Goal: Transaction & Acquisition: Purchase product/service

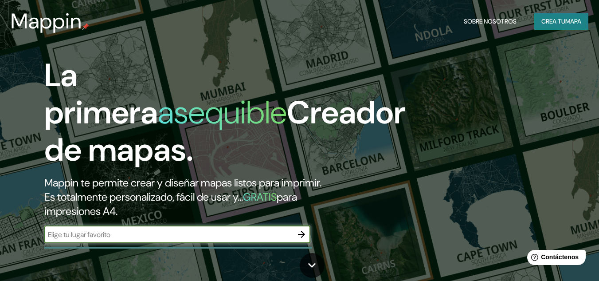
click at [121, 236] on input "text" at bounding box center [168, 234] width 248 height 10
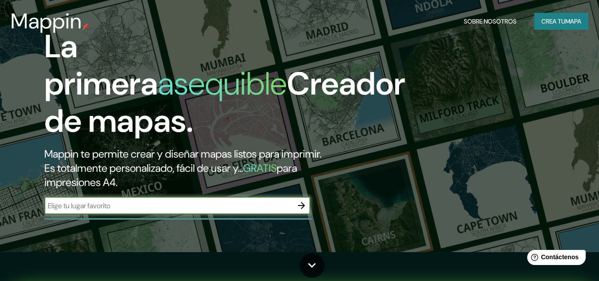
scroll to position [44, 0]
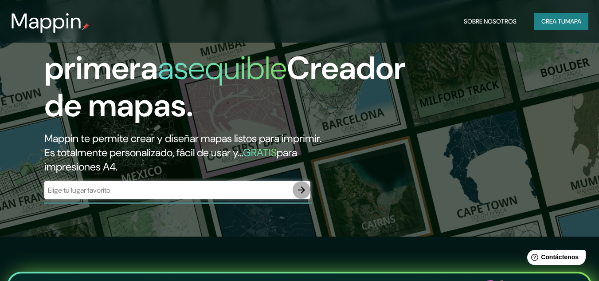
click at [298, 188] on icon "button" at bounding box center [301, 189] width 11 height 11
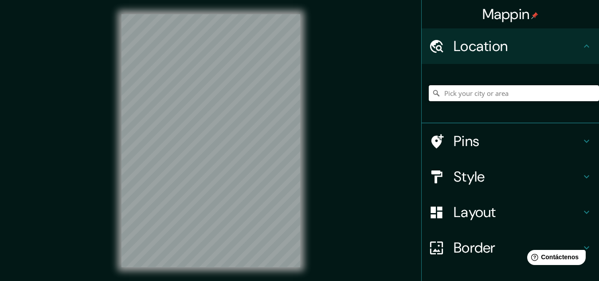
click at [467, 95] on input "Pick your city or area" at bounding box center [514, 93] width 170 height 16
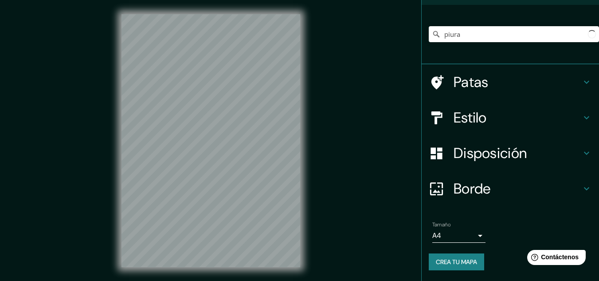
click at [476, 231] on body "Mappin Ubicación piura Patas Estilo Disposición Borde Elige un borde. Consejo :…" at bounding box center [299, 140] width 599 height 281
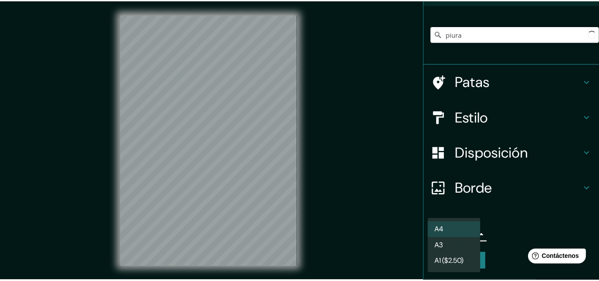
scroll to position [59, 0]
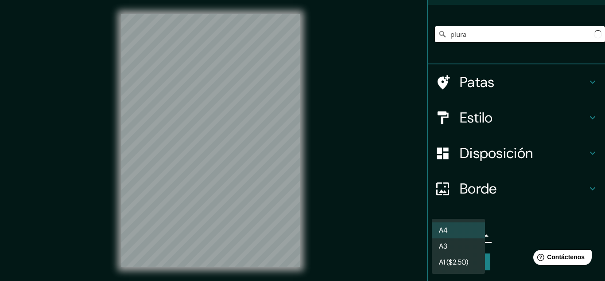
click at [510, 224] on div at bounding box center [302, 140] width 605 height 281
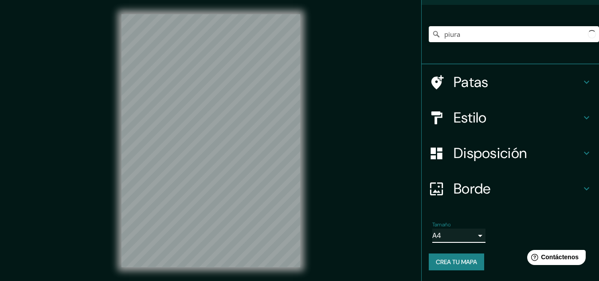
click at [589, 276] on div "Mappin Ubicación piura Patas Estilo Disposición Borde Elige un borde. Consejo :…" at bounding box center [510, 140] width 178 height 281
click at [589, 276] on li "Tamaño A4 single Crea tu mapa" at bounding box center [509, 247] width 177 height 66
click at [589, 276] on div "Mappin Ubicación piura Patas Estilo Disposición Borde Elige un borde. Consejo :…" at bounding box center [510, 140] width 178 height 281
click at [589, 275] on li "Tamaño A4 single Crea tu mapa" at bounding box center [509, 247] width 177 height 66
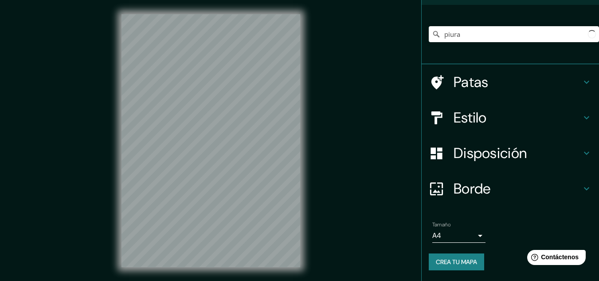
click at [589, 275] on div "Mappin Ubicación piura Patas Estilo Disposición Borde Elige un borde. Consejo :…" at bounding box center [510, 140] width 178 height 281
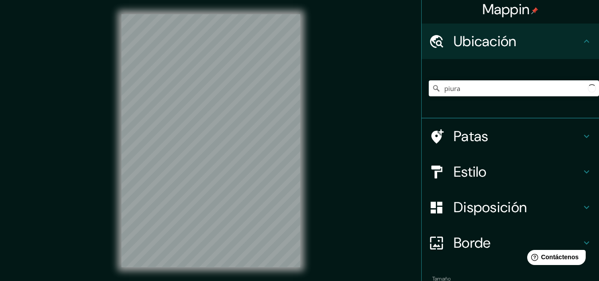
scroll to position [0, 0]
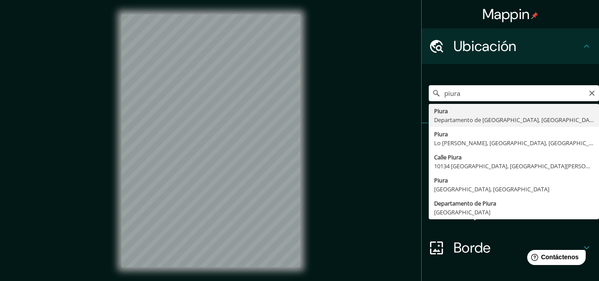
type input "Piura, [GEOGRAPHIC_DATA], [GEOGRAPHIC_DATA]"
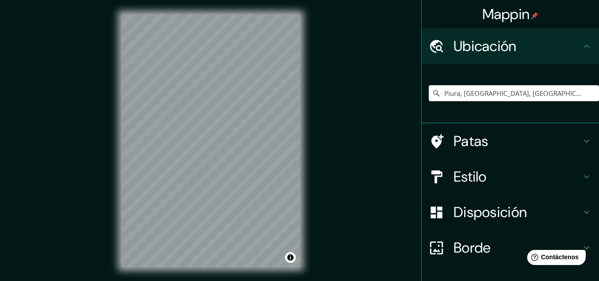
click at [301, 137] on div "© Mapbox © OpenStreetMap Improve this map" at bounding box center [210, 140] width 207 height 281
drag, startPoint x: 248, startPoint y: 168, endPoint x: 222, endPoint y: 163, distance: 26.3
click at [222, 163] on div at bounding box center [223, 161] width 7 height 7
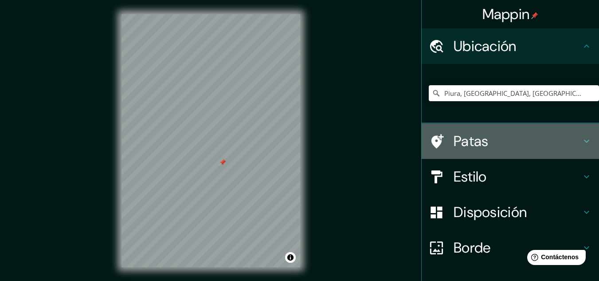
click at [469, 143] on font "Patas" at bounding box center [470, 141] width 35 height 19
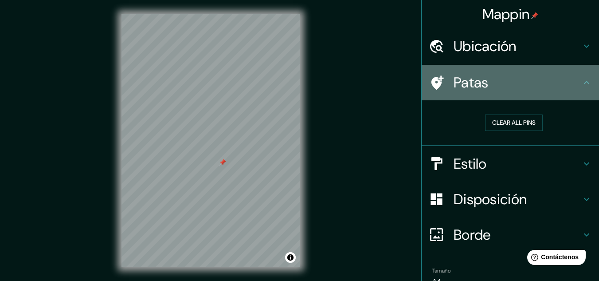
click at [582, 82] on icon at bounding box center [586, 82] width 11 height 11
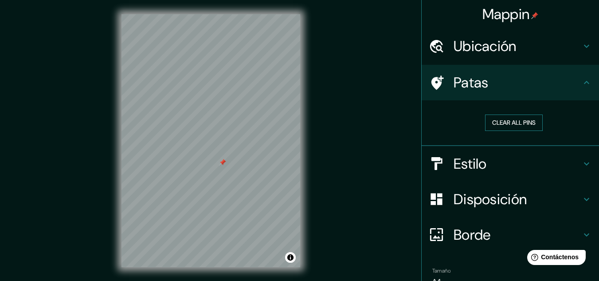
click at [502, 123] on button "Clear all pins" at bounding box center [514, 122] width 58 height 16
click at [230, 173] on div at bounding box center [229, 171] width 7 height 7
click at [515, 125] on button "Clear all pins" at bounding box center [514, 122] width 58 height 16
click at [431, 82] on icon at bounding box center [437, 83] width 16 height 16
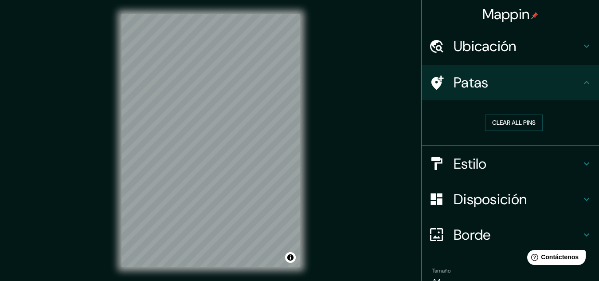
click at [581, 46] on icon at bounding box center [586, 46] width 11 height 11
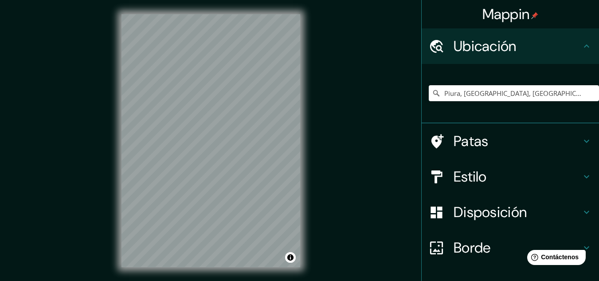
click at [581, 46] on icon at bounding box center [586, 46] width 11 height 11
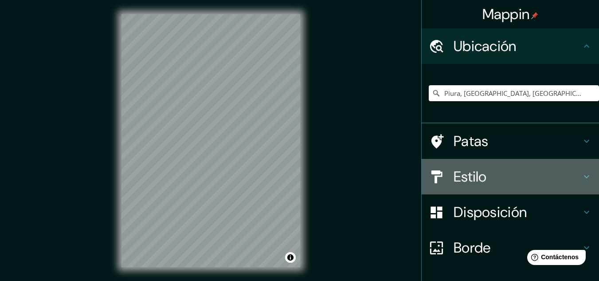
click at [581, 174] on icon at bounding box center [586, 176] width 11 height 11
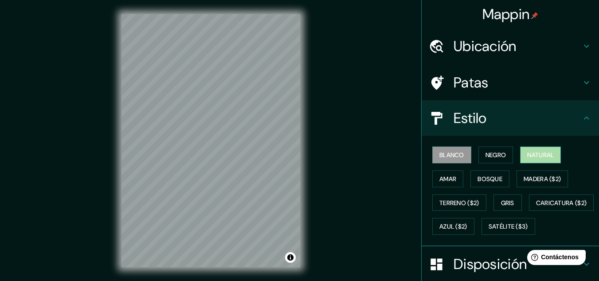
click at [547, 158] on font "Natural" at bounding box center [540, 155] width 27 height 8
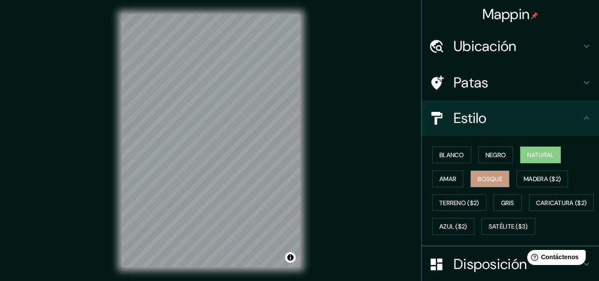
click at [500, 179] on button "Bosque" at bounding box center [489, 178] width 39 height 17
click at [441, 180] on font "Amar" at bounding box center [447, 179] width 17 height 8
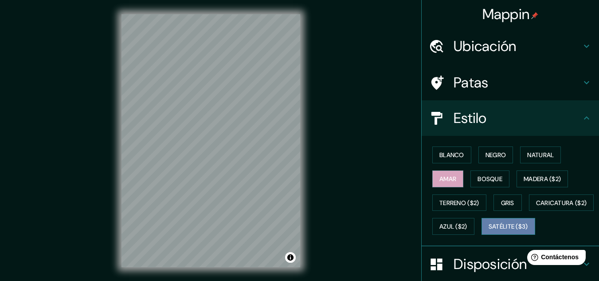
click at [488, 230] on font "Satélite ($3)" at bounding box center [507, 226] width 39 height 8
click at [98, 140] on div "Mappin Ubicación Piura, [GEOGRAPHIC_DATA], [GEOGRAPHIC_DATA] Patas Estilo Blanc…" at bounding box center [299, 147] width 599 height 295
click at [305, 103] on div "© Mapbox © OpenStreetMap Improve this map © Maxar" at bounding box center [210, 140] width 207 height 281
click at [313, 98] on div "© Mapbox © OpenStreetMap Improve this map © Maxar" at bounding box center [210, 140] width 207 height 281
click at [317, 100] on div "Mappin Ubicación Piura, [GEOGRAPHIC_DATA], [GEOGRAPHIC_DATA] Patas Estilo Blanc…" at bounding box center [299, 147] width 599 height 295
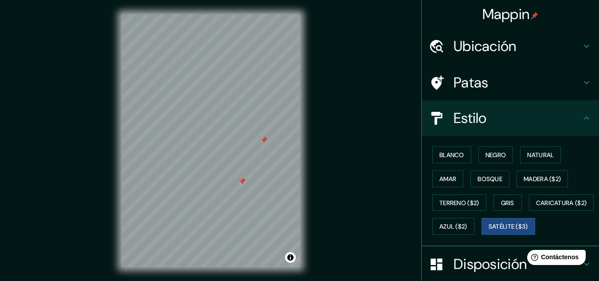
click at [260, 14] on div at bounding box center [210, 14] width 179 height 0
click at [582, 80] on icon at bounding box center [586, 82] width 11 height 11
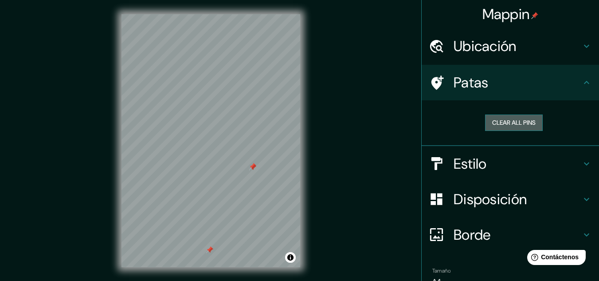
click at [489, 122] on button "Clear all pins" at bounding box center [514, 122] width 58 height 16
click at [581, 199] on icon at bounding box center [586, 199] width 11 height 11
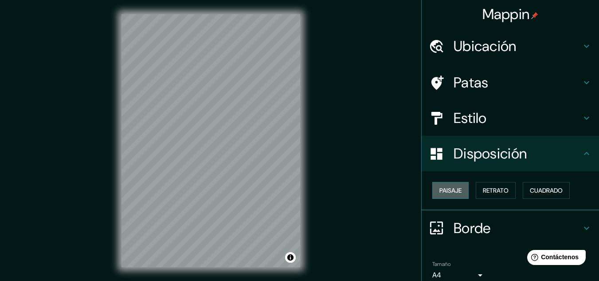
click at [458, 191] on button "Paisaje" at bounding box center [450, 190] width 36 height 17
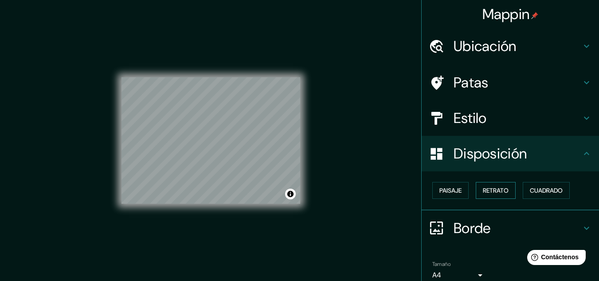
click at [485, 192] on font "Retrato" at bounding box center [496, 190] width 26 height 8
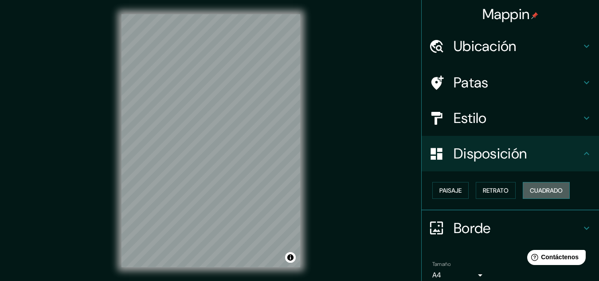
click at [533, 189] on font "Cuadrado" at bounding box center [546, 190] width 33 height 8
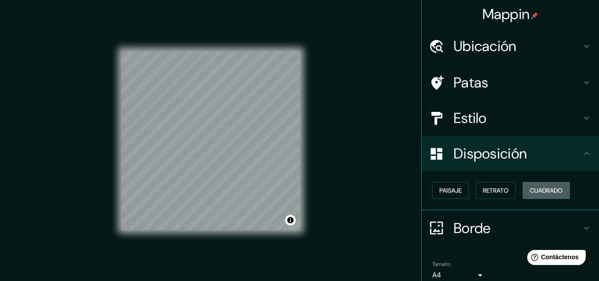
click at [533, 189] on font "Cuadrado" at bounding box center [546, 190] width 33 height 8
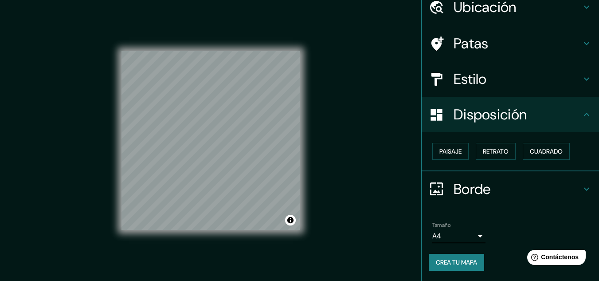
click at [582, 187] on icon at bounding box center [586, 188] width 11 height 11
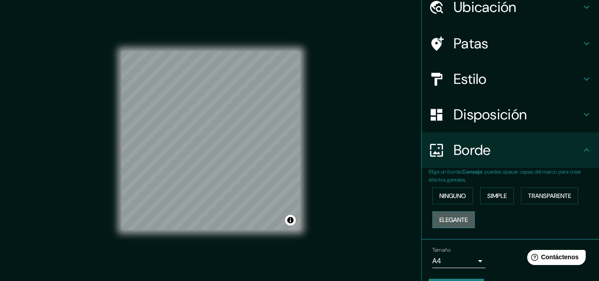
click at [454, 218] on font "Elegante" at bounding box center [453, 219] width 28 height 8
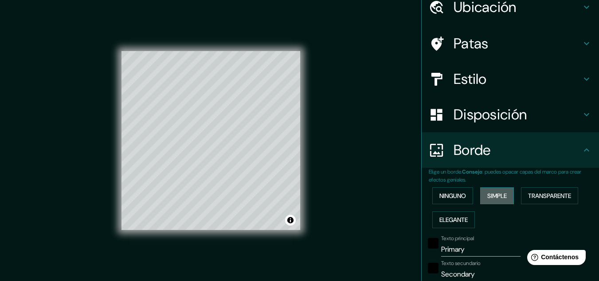
click at [496, 200] on font "Simple" at bounding box center [497, 196] width 20 height 12
click at [455, 195] on font "Ninguno" at bounding box center [452, 195] width 27 height 8
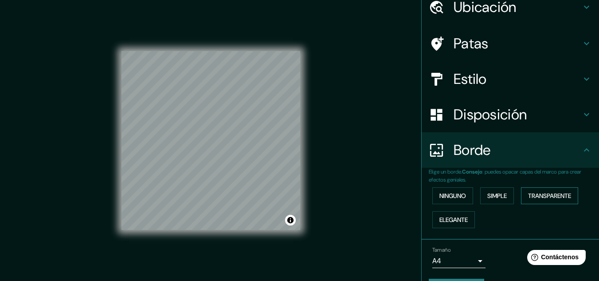
click at [554, 197] on font "Transparente" at bounding box center [549, 195] width 43 height 8
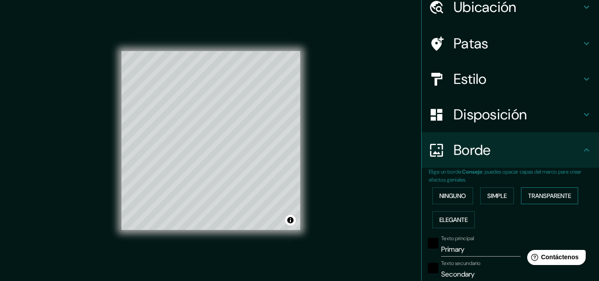
click at [554, 197] on font "Transparente" at bounding box center [549, 195] width 43 height 8
type input "193"
type input "32"
click at [447, 189] on button "Ninguno" at bounding box center [452, 195] width 41 height 17
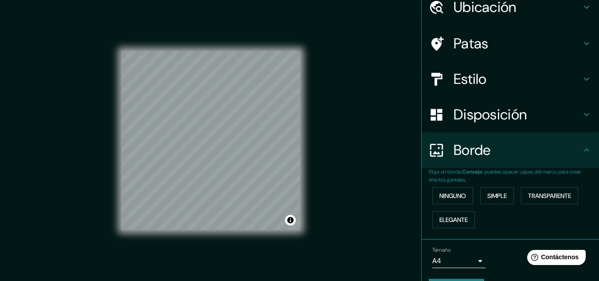
click at [581, 118] on icon at bounding box center [586, 114] width 11 height 11
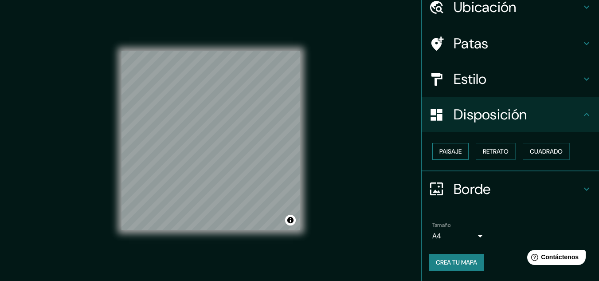
click at [444, 150] on font "Paisaje" at bounding box center [450, 151] width 22 height 8
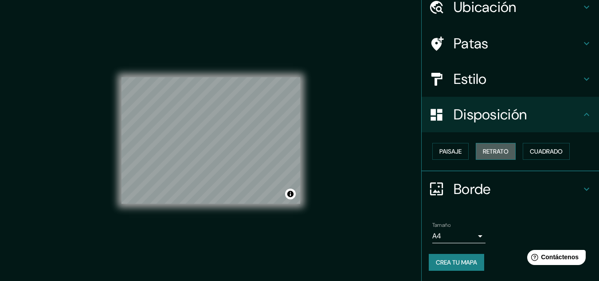
click at [485, 155] on font "Retrato" at bounding box center [496, 151] width 26 height 8
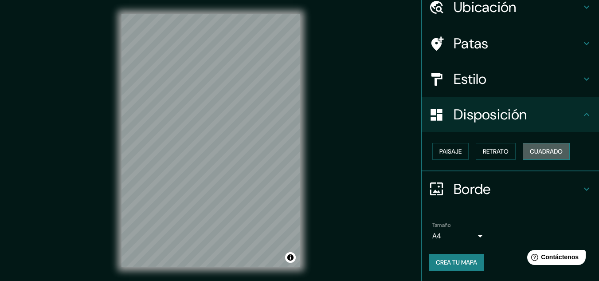
click at [546, 149] on font "Cuadrado" at bounding box center [546, 151] width 33 height 8
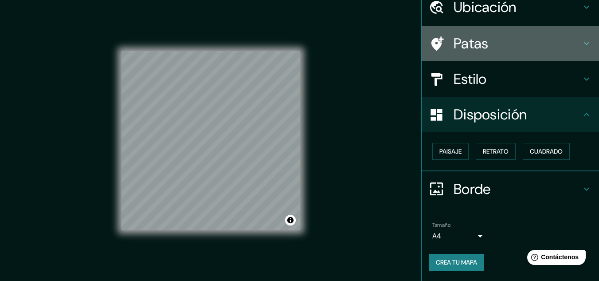
drag, startPoint x: 582, startPoint y: 47, endPoint x: 565, endPoint y: 55, distance: 18.9
click at [581, 49] on div "Patas" at bounding box center [509, 43] width 177 height 35
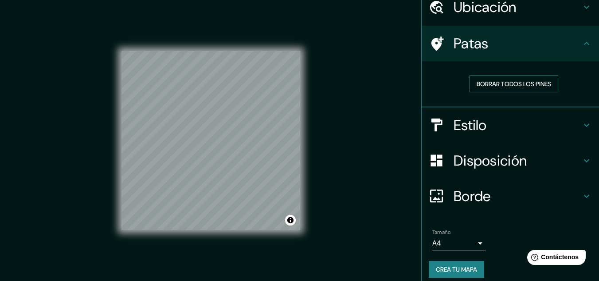
click at [503, 86] on font "Borrar todos los pines" at bounding box center [513, 84] width 74 height 8
click at [584, 124] on icon at bounding box center [586, 124] width 5 height 3
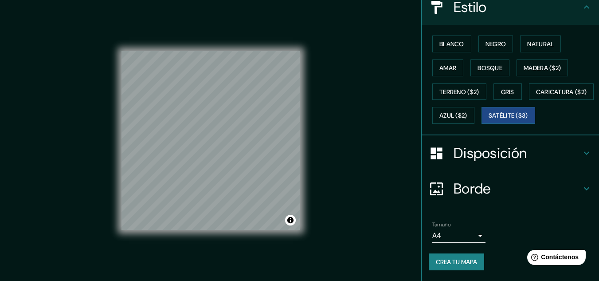
scroll to position [134, 0]
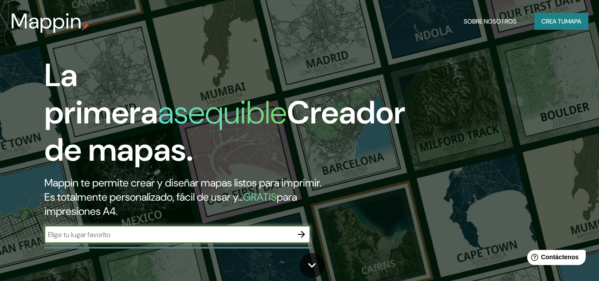
click at [298, 233] on icon "button" at bounding box center [301, 234] width 11 height 11
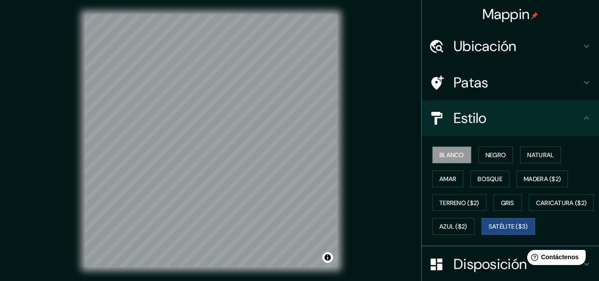
click at [439, 153] on font "Blanco" at bounding box center [451, 155] width 25 height 8
click at [581, 43] on icon at bounding box center [586, 46] width 11 height 11
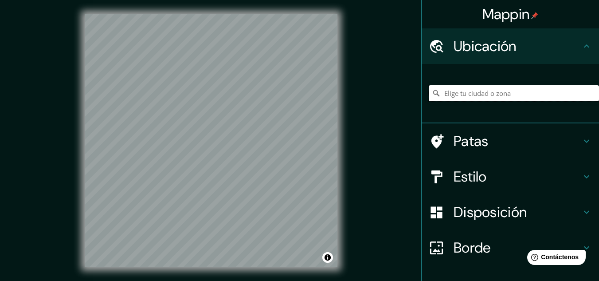
click at [459, 93] on input "Elige tu ciudad o zona" at bounding box center [514, 93] width 170 height 16
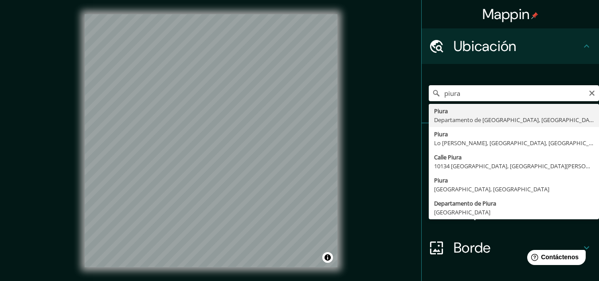
type input "Piura, [GEOGRAPHIC_DATA], [GEOGRAPHIC_DATA]"
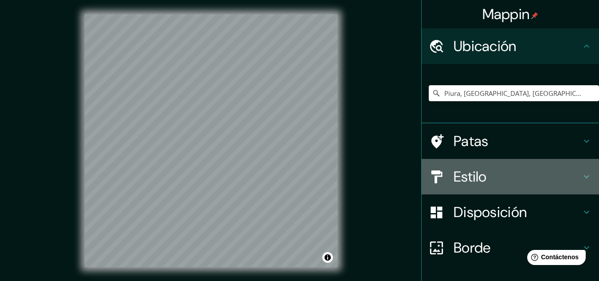
click at [584, 176] on icon at bounding box center [586, 176] width 5 height 3
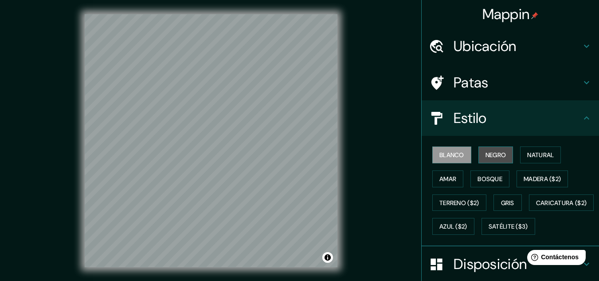
click at [488, 156] on font "Negro" at bounding box center [495, 155] width 21 height 8
click at [188, 174] on div at bounding box center [191, 175] width 7 height 7
click at [584, 83] on icon at bounding box center [586, 82] width 5 height 3
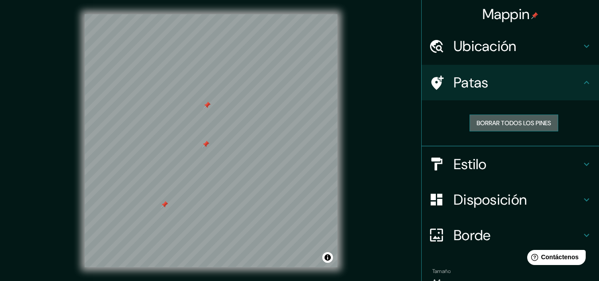
click at [491, 121] on font "Borrar todos los pines" at bounding box center [513, 123] width 74 height 8
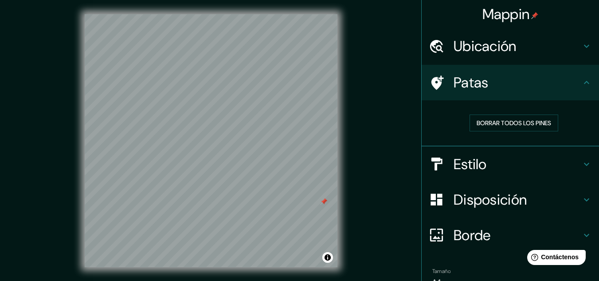
click at [354, 183] on div "Mappin Ubicación Piura, [GEOGRAPHIC_DATA], [GEOGRAPHIC_DATA] Patas Borrar todos…" at bounding box center [299, 147] width 599 height 295
click at [479, 121] on font "Borrar todos los pines" at bounding box center [513, 123] width 74 height 8
